Goal: Navigation & Orientation: Go to known website

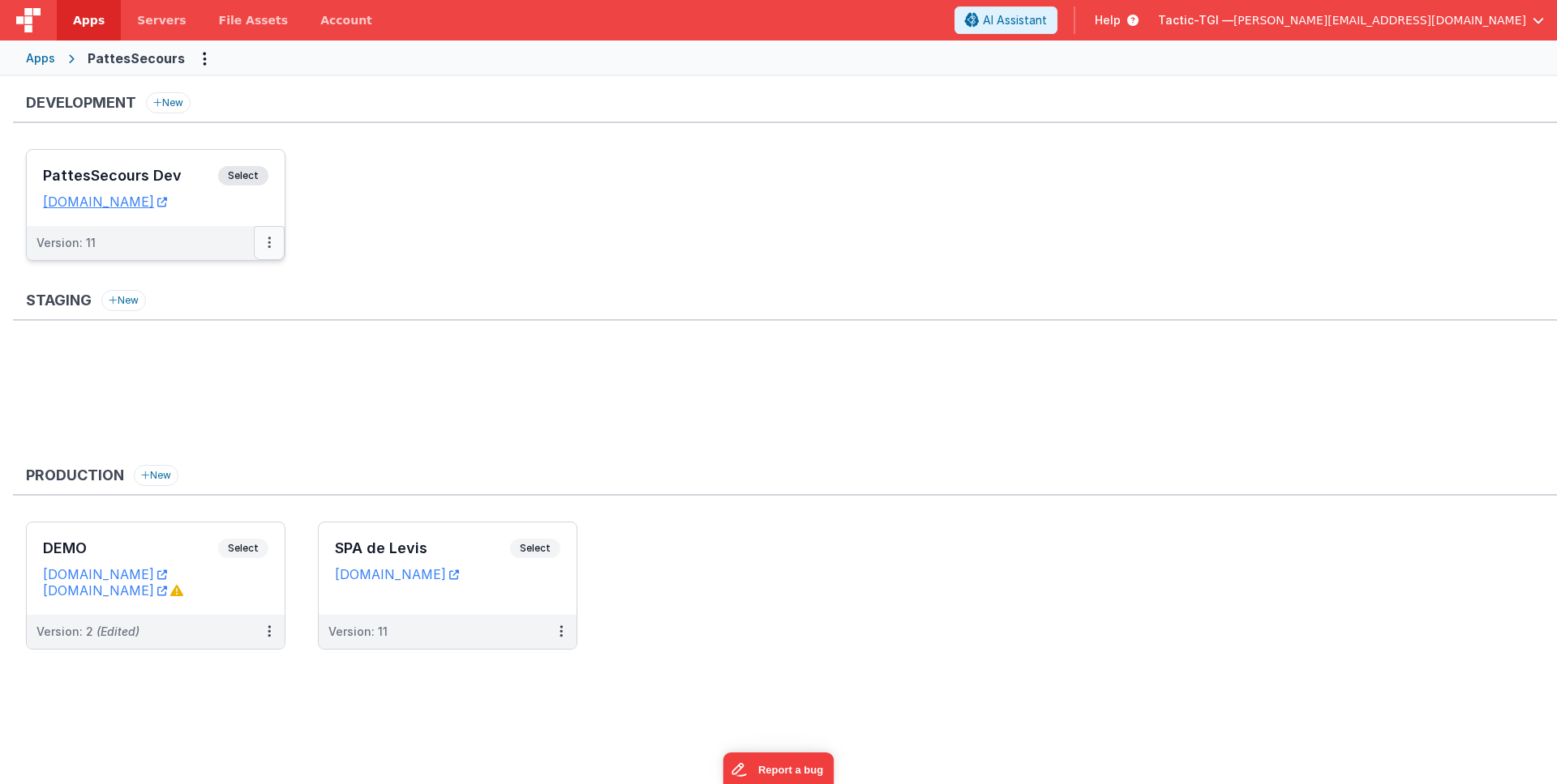
click at [267, 243] on icon at bounding box center [268, 242] width 3 height 1
click at [267, 243] on div at bounding box center [778, 392] width 1557 height 784
click at [269, 250] on button at bounding box center [269, 243] width 31 height 34
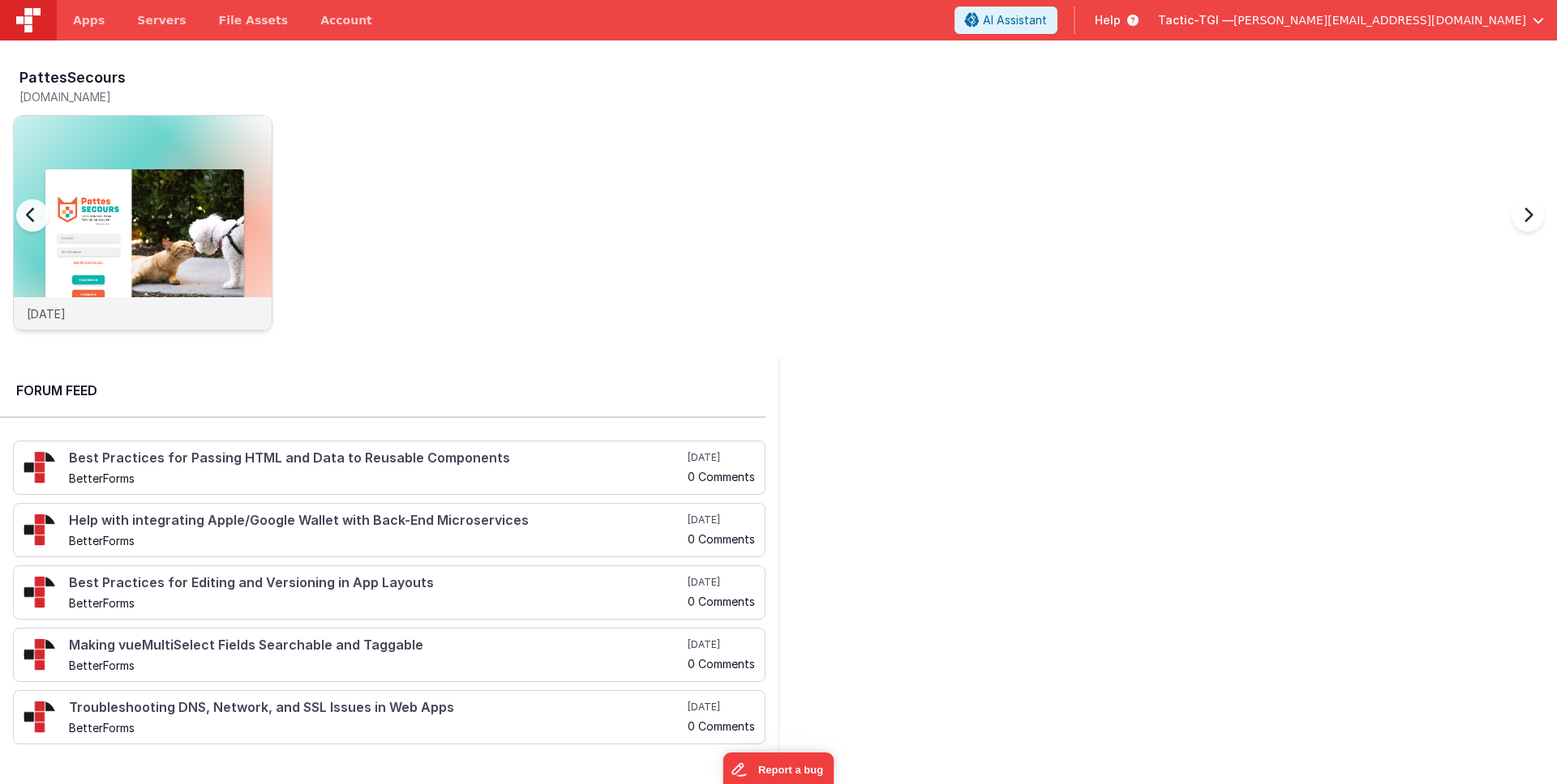
click at [83, 321] on div "[DATE]" at bounding box center [142, 313] width 258 height 33
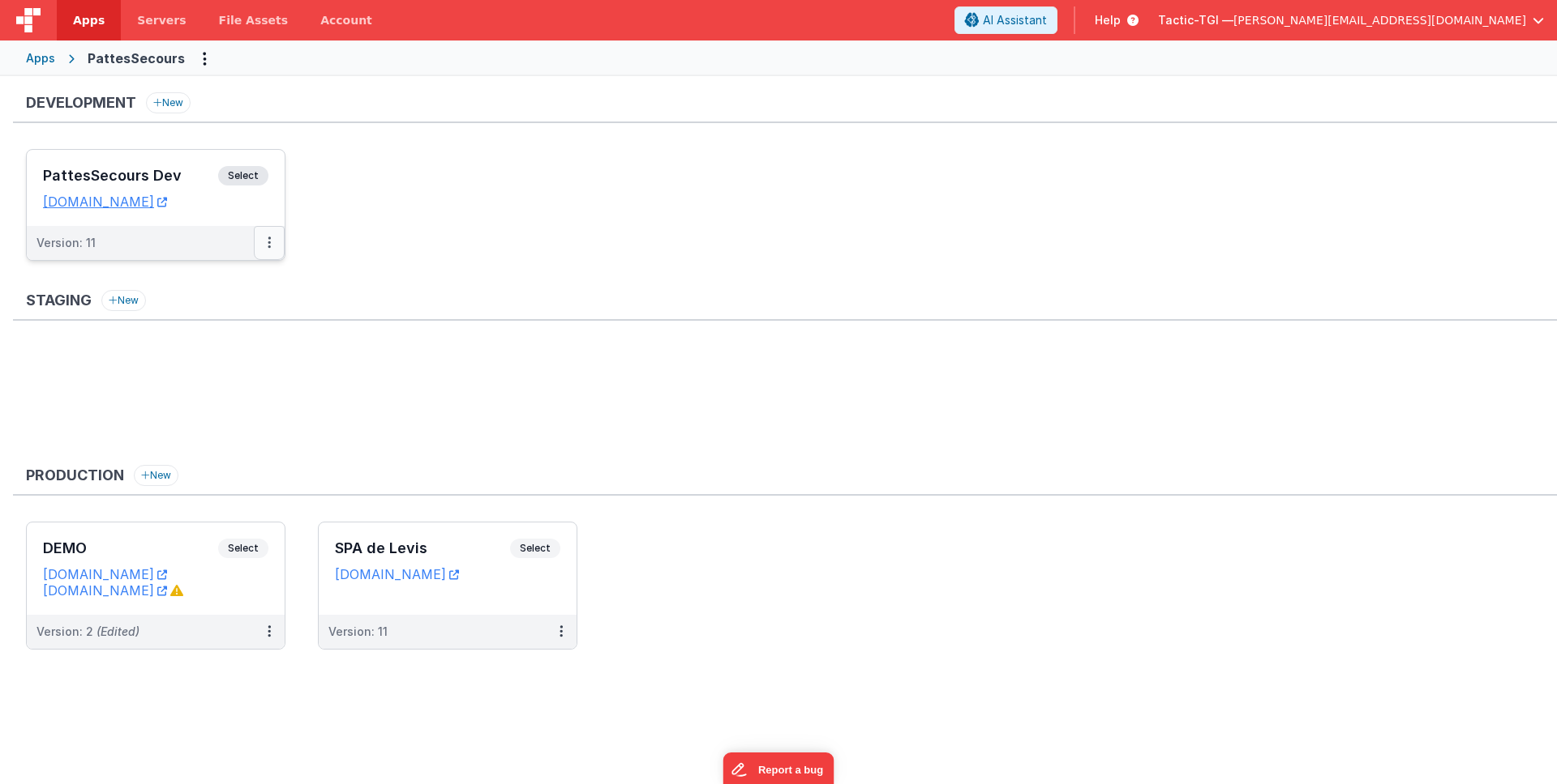
click at [272, 235] on button at bounding box center [269, 243] width 31 height 34
click at [216, 311] on span "Open Helper" at bounding box center [210, 308] width 71 height 14
drag, startPoint x: 639, startPoint y: 335, endPoint x: 153, endPoint y: 487, distance: 509.2
click at [639, 335] on div at bounding box center [778, 392] width 1557 height 784
drag, startPoint x: 388, startPoint y: 232, endPoint x: 135, endPoint y: 200, distance: 255.0
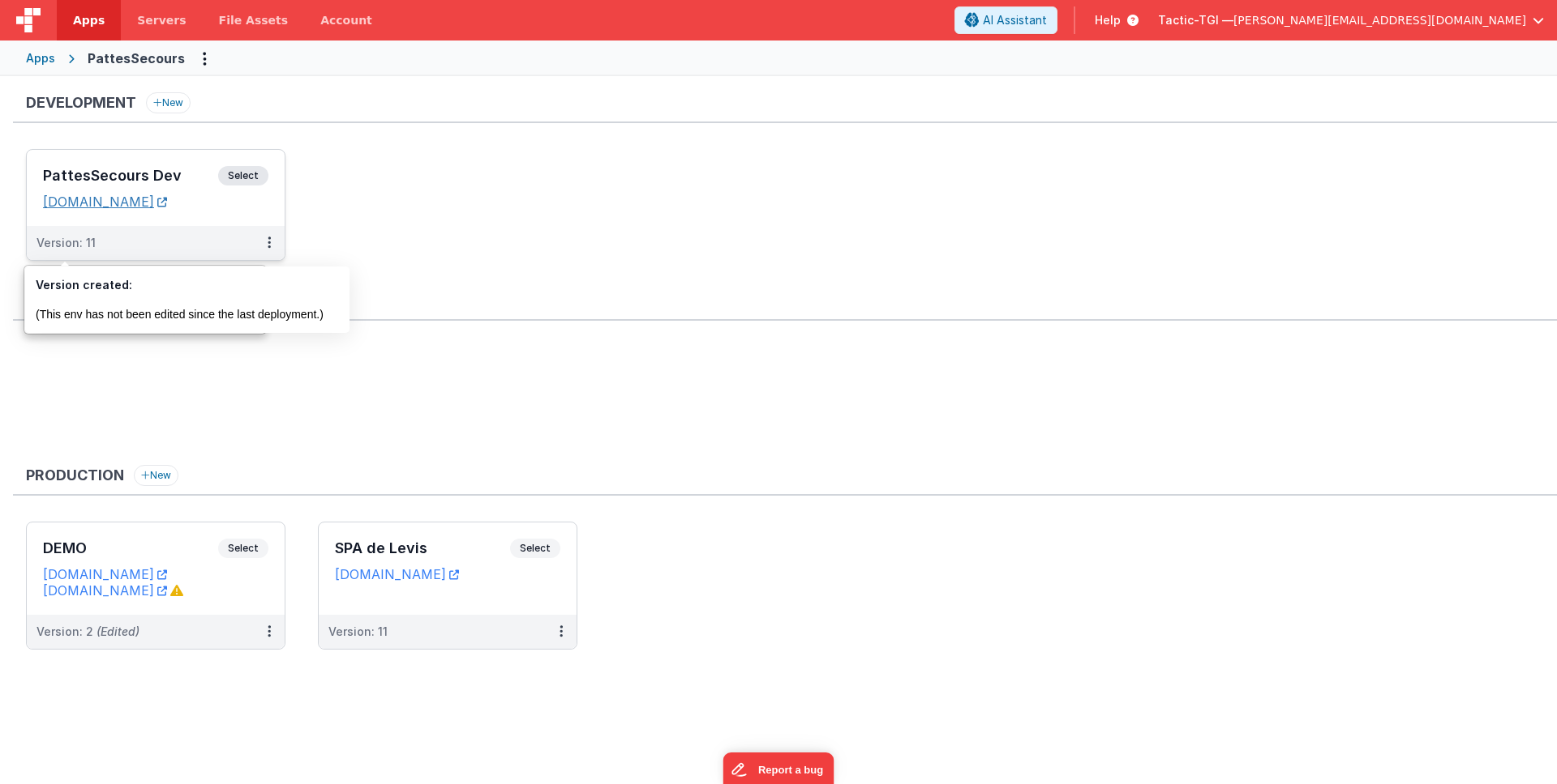
click at [385, 231] on ul "PattesSecours Dev Select URLs [DOMAIN_NAME] Version: 11" at bounding box center [790, 213] width 1530 height 128
click at [139, 202] on link "[DOMAIN_NAME]" at bounding box center [104, 202] width 124 height 16
click at [266, 241] on button at bounding box center [269, 243] width 31 height 34
click at [218, 314] on span "Open Helper" at bounding box center [210, 308] width 71 height 14
